Goal: Task Accomplishment & Management: Use online tool/utility

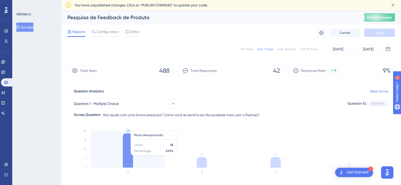
click at [131, 144] on icon at bounding box center [128, 150] width 10 height 34
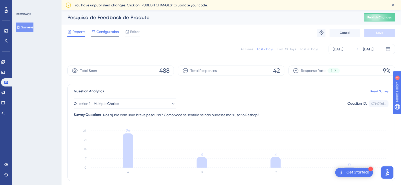
click at [111, 36] on div "Configuration" at bounding box center [105, 33] width 28 height 8
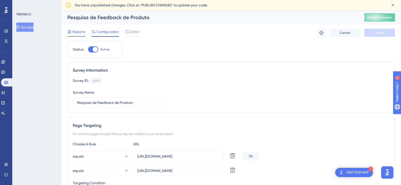
click at [77, 32] on span "Reports" at bounding box center [79, 32] width 13 height 6
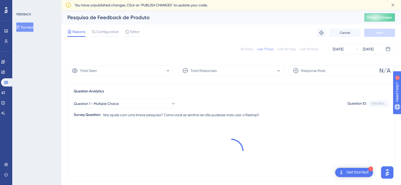
click at [217, 71] on div "Total Responses -" at bounding box center [231, 70] width 107 height 10
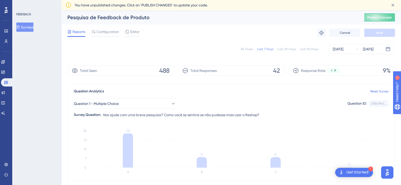
click at [268, 74] on div "Total Responses 42" at bounding box center [231, 70] width 107 height 10
click at [270, 68] on div "Total Responses 42" at bounding box center [231, 70] width 107 height 10
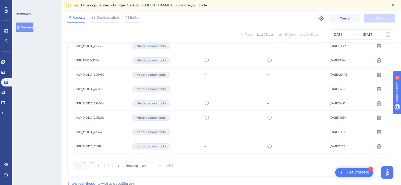
scroll to position [367, 0]
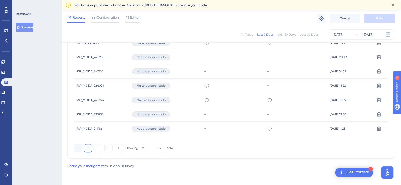
click at [356, 170] on div "Get Started!" at bounding box center [358, 172] width 22 height 6
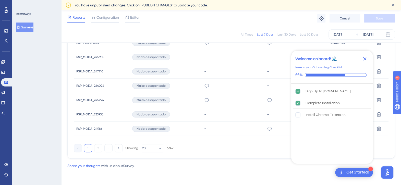
click at [366, 58] on icon "Close Checklist" at bounding box center [365, 59] width 6 height 6
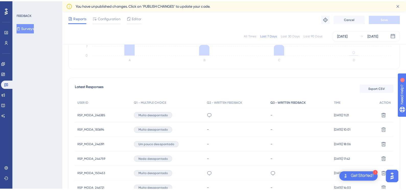
scroll to position [0, 0]
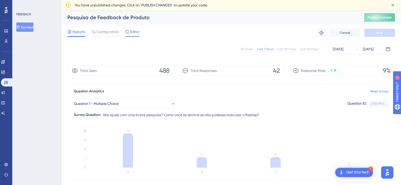
click at [130, 31] on span "Editor" at bounding box center [134, 32] width 9 height 6
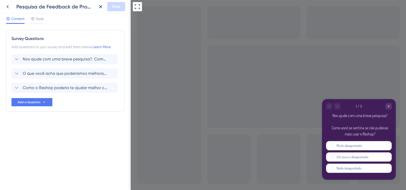
click at [338, 107] on div at bounding box center [333, 106] width 14 height 6
click at [336, 106] on div at bounding box center [333, 106] width 14 height 6
click at [336, 105] on div at bounding box center [333, 106] width 14 height 6
click at [73, 74] on span "O que você acha que poderíamos melhorar ou adicionar ao [produto/serviço]?" at bounding box center [65, 73] width 84 height 6
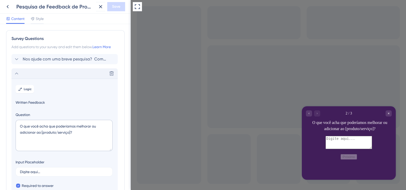
scroll to position [99, 0]
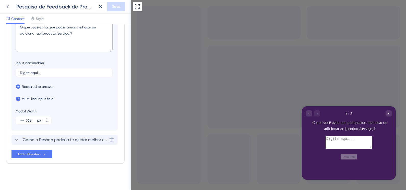
click at [54, 137] on span "Como o Reshop poderia te ajudar melhor com dados no dia a dia?" at bounding box center [65, 139] width 84 height 6
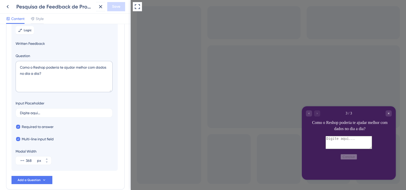
scroll to position [59, 0]
